Goal: Information Seeking & Learning: Learn about a topic

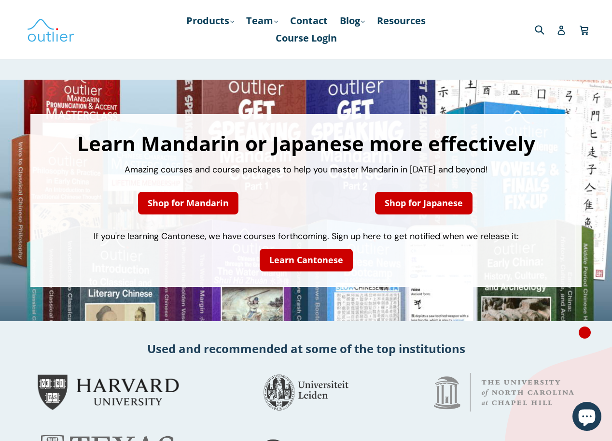
click at [326, 273] on div "Learn Cantonese" at bounding box center [306, 260] width 168 height 34
click at [319, 267] on link "Learn Cantonese" at bounding box center [306, 260] width 93 height 23
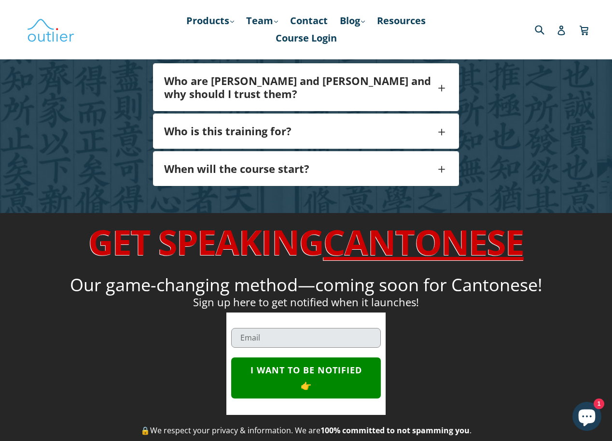
scroll to position [1084, 0]
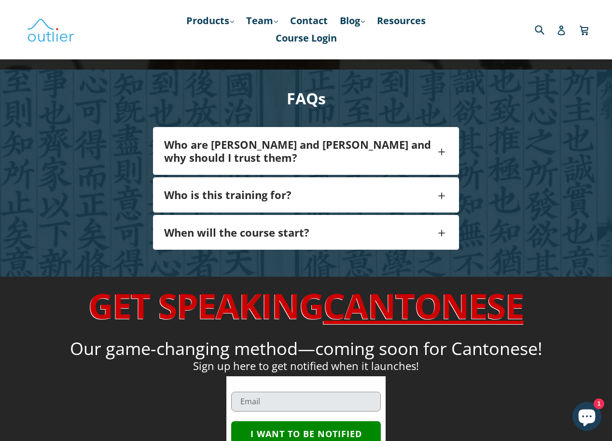
click at [249, 185] on div "Who is this training for?" at bounding box center [306, 195] width 305 height 34
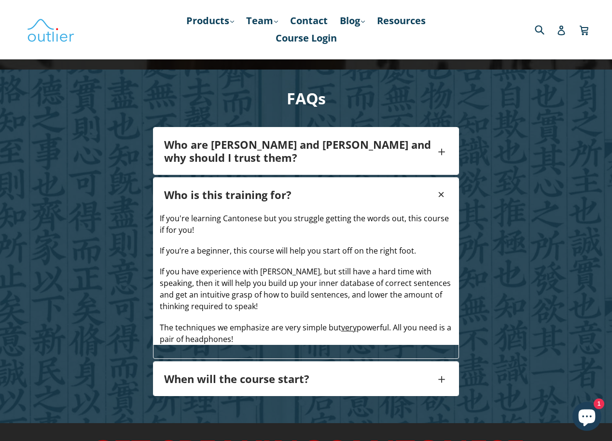
click at [252, 155] on h4 "Who are [PERSON_NAME] and [PERSON_NAME] and why should I trust them?" at bounding box center [299, 151] width 271 height 26
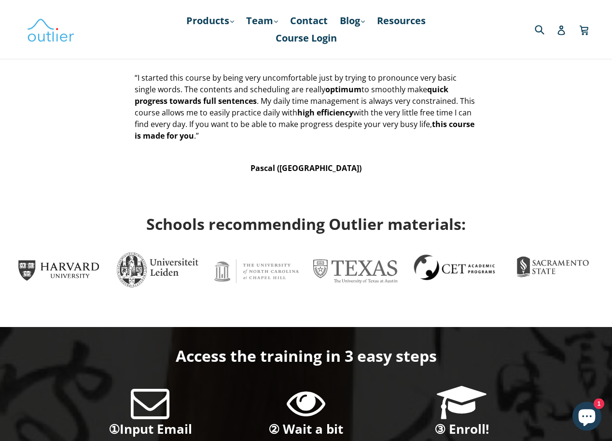
scroll to position [0, 0]
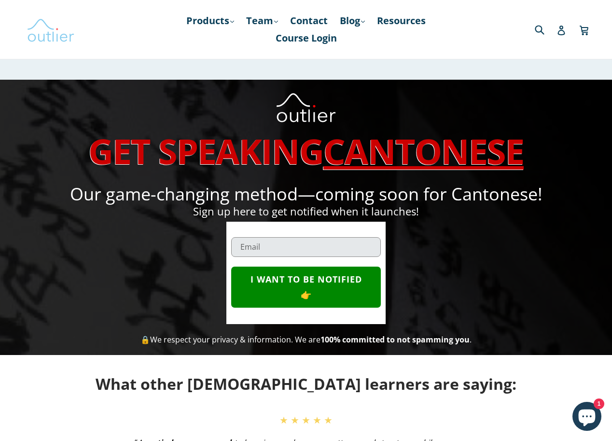
click at [38, 37] on img at bounding box center [51, 29] width 48 height 28
